Goal: Complete application form: Complete application form

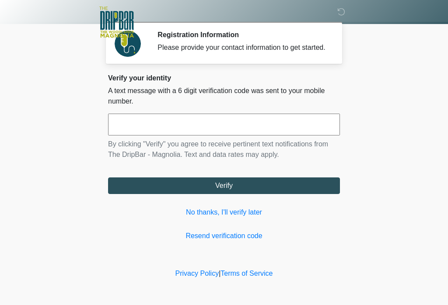
scroll to position [31, 21]
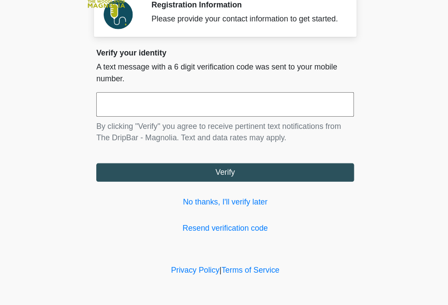
click at [108, 114] on input "text" at bounding box center [224, 125] width 232 height 22
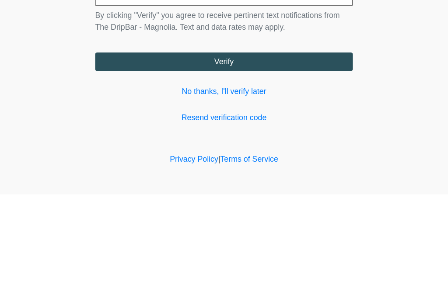
type input "******"
click at [242, 178] on button "Verify" at bounding box center [224, 186] width 232 height 17
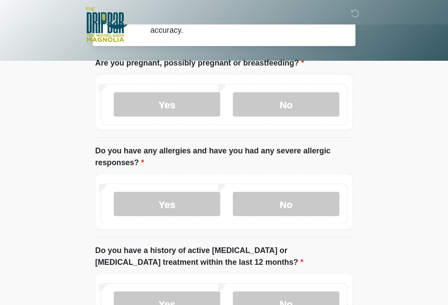
click at [280, 105] on label "No" at bounding box center [280, 94] width 96 height 22
click at [275, 195] on label "No" at bounding box center [280, 184] width 96 height 22
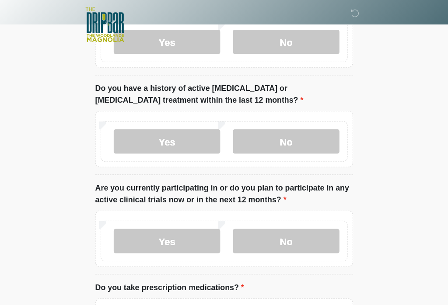
click at [271, 124] on label "No" at bounding box center [280, 127] width 96 height 22
click at [270, 218] on label "No" at bounding box center [280, 217] width 96 height 22
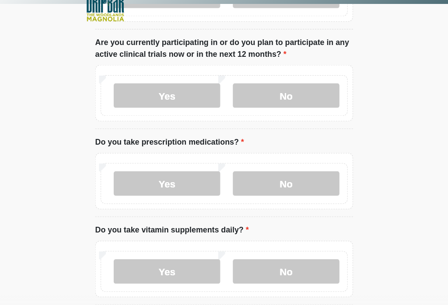
scroll to position [290, 0]
click at [269, 172] on label "No" at bounding box center [280, 183] width 96 height 22
click at [287, 252] on label "No" at bounding box center [280, 263] width 96 height 22
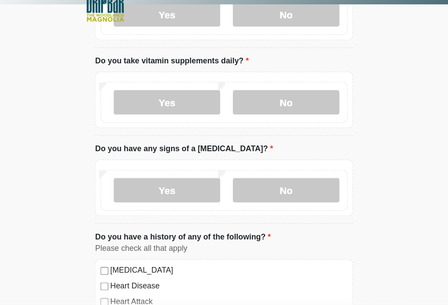
click at [272, 178] on label "No" at bounding box center [280, 189] width 96 height 22
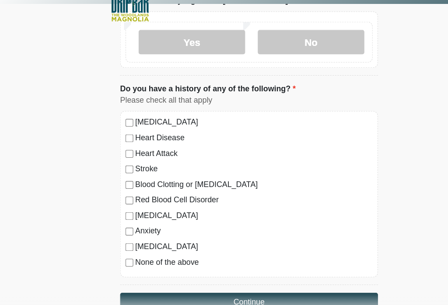
scroll to position [614, 0]
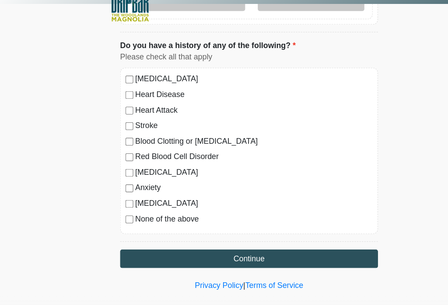
click at [122, 210] on label "None of the above" at bounding box center [228, 215] width 213 height 10
click at [263, 243] on button "Continue" at bounding box center [224, 251] width 232 height 17
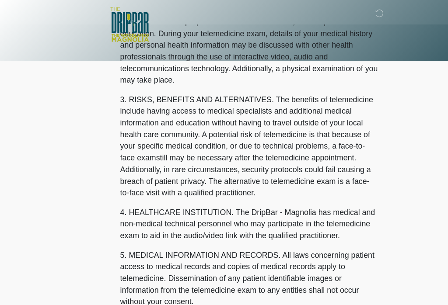
scroll to position [0, 0]
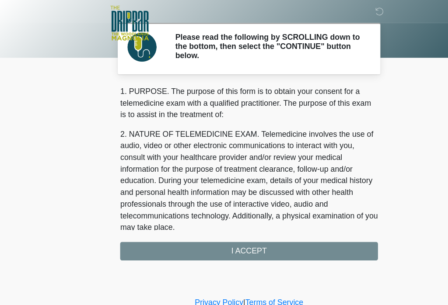
click at [287, 221] on div "1. PURPOSE. The purpose of this form is to obtain your consent for a telemedici…" at bounding box center [224, 156] width 232 height 157
click at [286, 227] on div "1. PURPOSE. The purpose of this form is to obtain your consent for a telemedici…" at bounding box center [224, 156] width 232 height 157
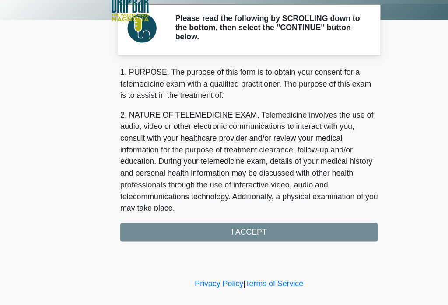
click at [232, 213] on div "1. PURPOSE. The purpose of this form is to obtain your consent for a telemedici…" at bounding box center [224, 156] width 232 height 157
click at [216, 205] on div "1. PURPOSE. The purpose of this form is to obtain your consent for a telemedici…" at bounding box center [224, 156] width 232 height 157
click at [213, 206] on div "1. PURPOSE. The purpose of this form is to obtain your consent for a telemedici…" at bounding box center [224, 156] width 232 height 157
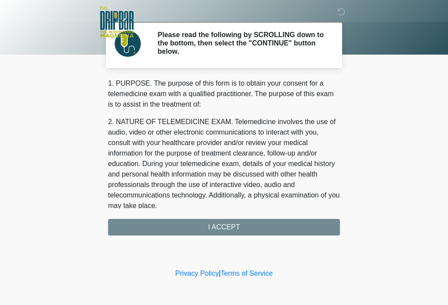
click at [228, 224] on div "1. PURPOSE. The purpose of this form is to obtain your consent for a telemedici…" at bounding box center [224, 156] width 232 height 157
click at [218, 233] on div "1. PURPOSE. The purpose of this form is to obtain your consent for a telemedici…" at bounding box center [224, 156] width 232 height 157
click at [222, 227] on div "1. PURPOSE. The purpose of this form is to obtain your consent for a telemedici…" at bounding box center [224, 156] width 232 height 157
click at [224, 230] on div "1. PURPOSE. The purpose of this form is to obtain your consent for a telemedici…" at bounding box center [224, 156] width 232 height 157
click at [227, 229] on div "1. PURPOSE. The purpose of this form is to obtain your consent for a telemedici…" at bounding box center [224, 156] width 232 height 157
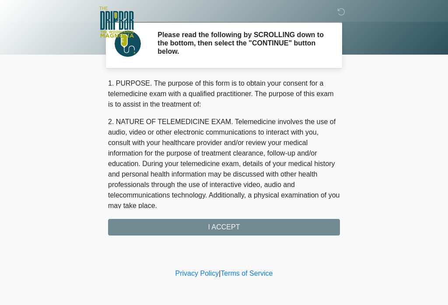
click at [345, 9] on icon at bounding box center [341, 12] width 8 height 8
